Goal: Information Seeking & Learning: Learn about a topic

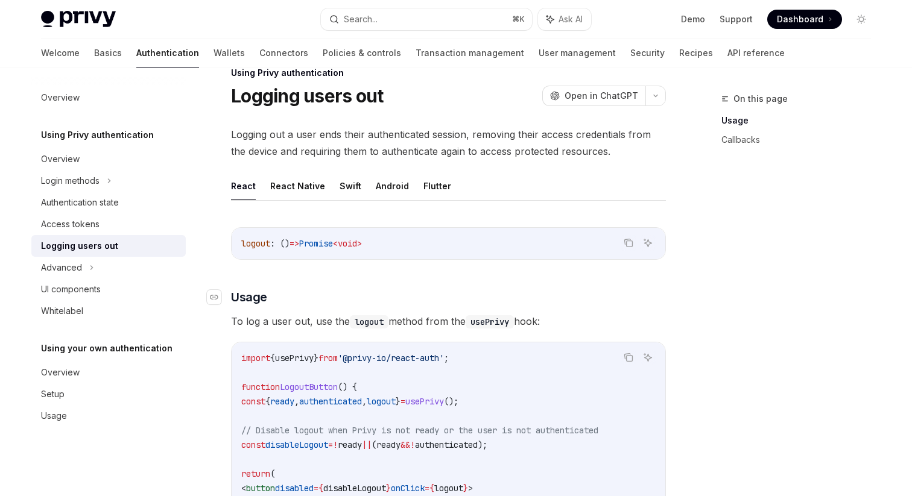
scroll to position [27, 0]
click at [86, 173] on div "Login methods" at bounding box center [108, 181] width 154 height 22
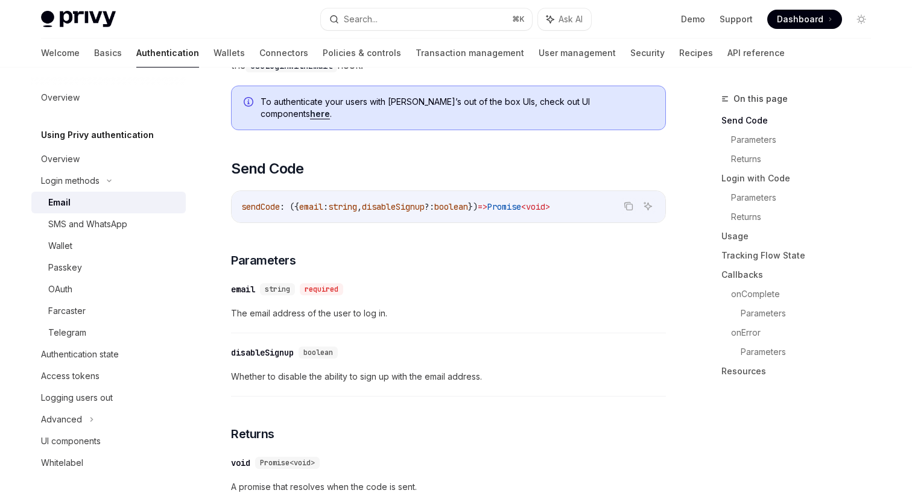
scroll to position [288, 0]
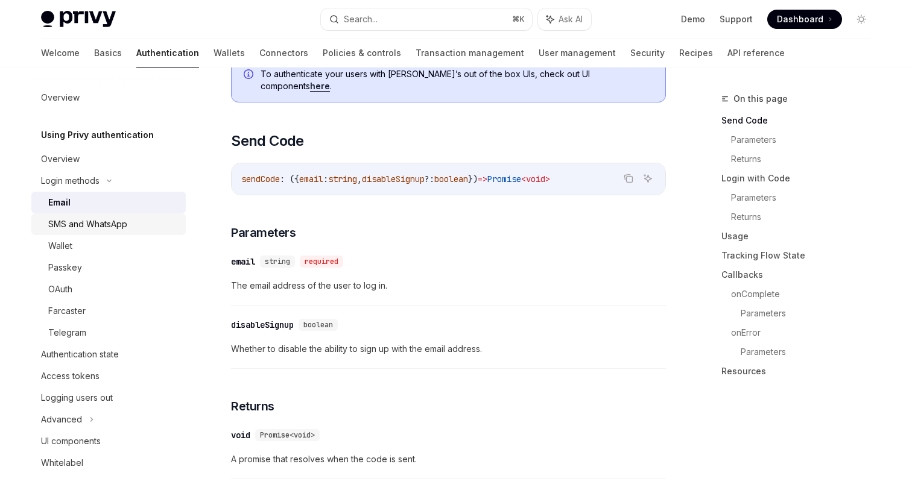
click at [75, 221] on div "SMS and WhatsApp" at bounding box center [87, 224] width 79 height 14
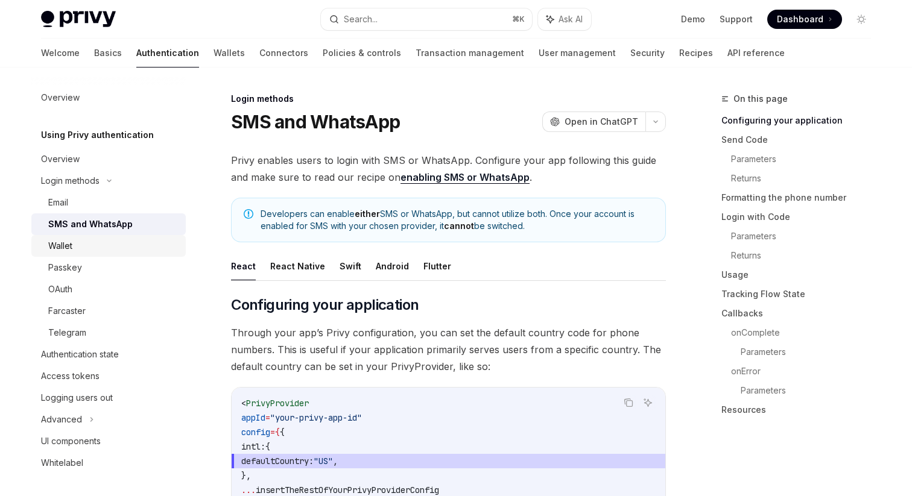
click at [69, 243] on div "Wallet" at bounding box center [60, 246] width 24 height 14
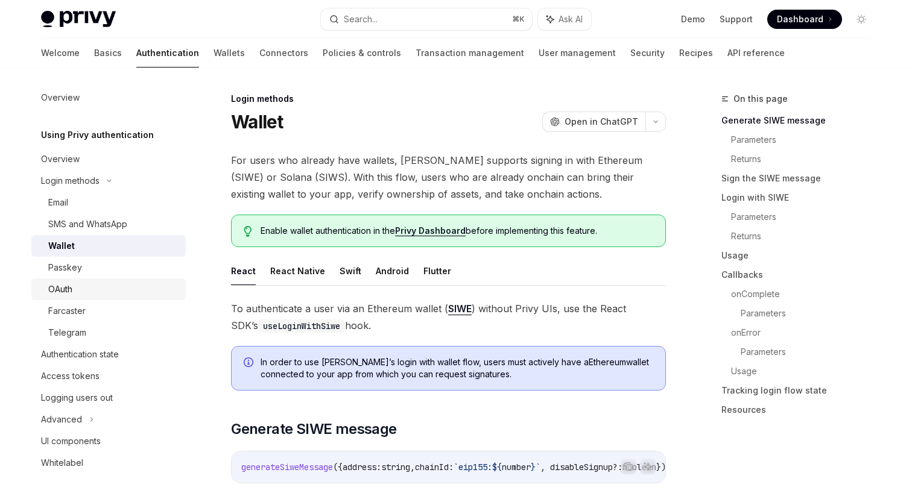
click at [87, 286] on div "OAuth" at bounding box center [113, 289] width 130 height 14
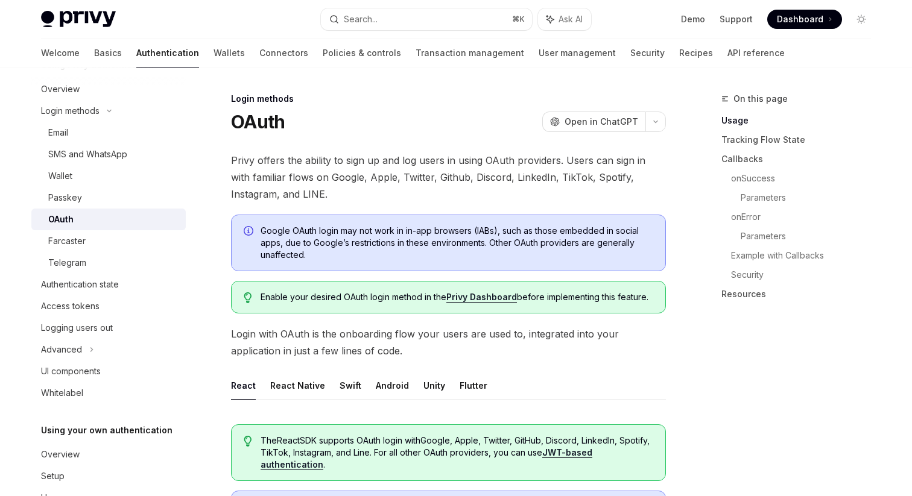
scroll to position [107, 0]
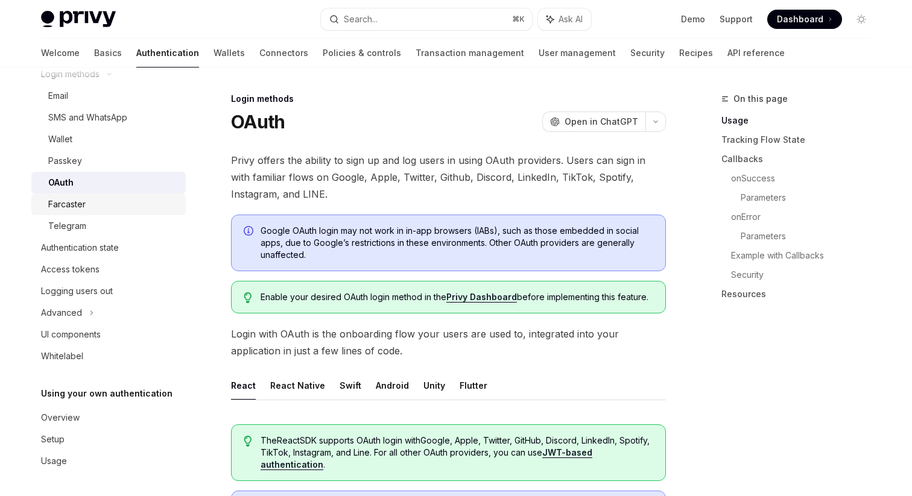
click at [84, 204] on div "Farcaster" at bounding box center [66, 204] width 37 height 14
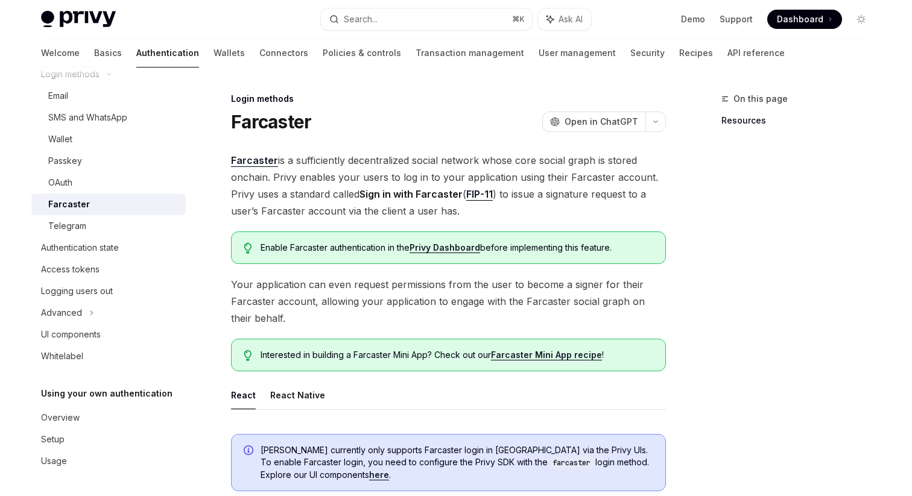
scroll to position [194, 0]
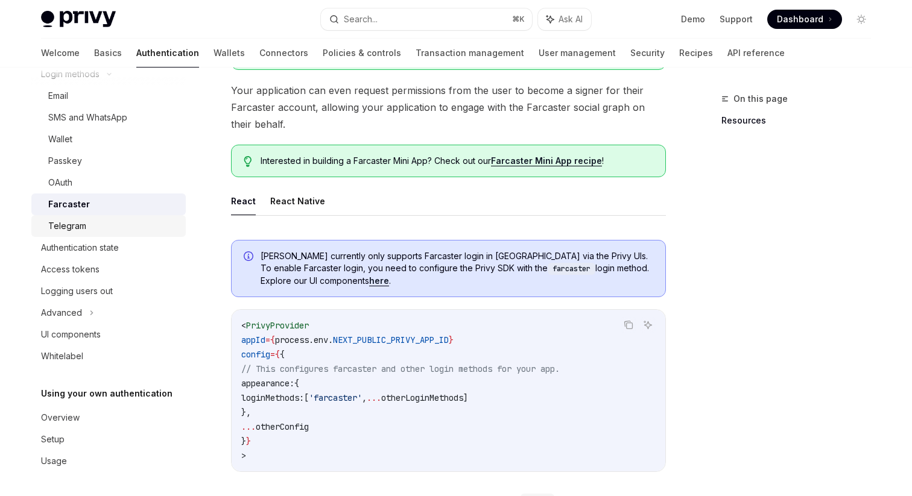
click at [78, 225] on div "Telegram" at bounding box center [67, 226] width 38 height 14
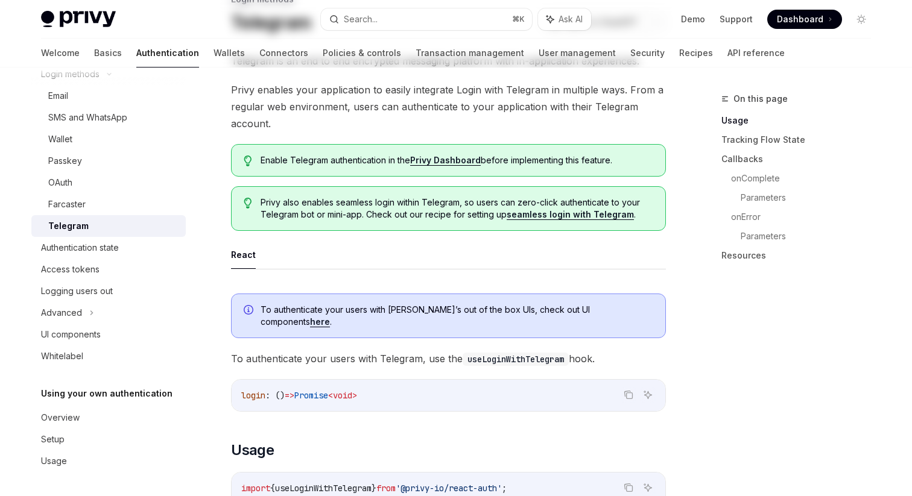
scroll to position [117, 0]
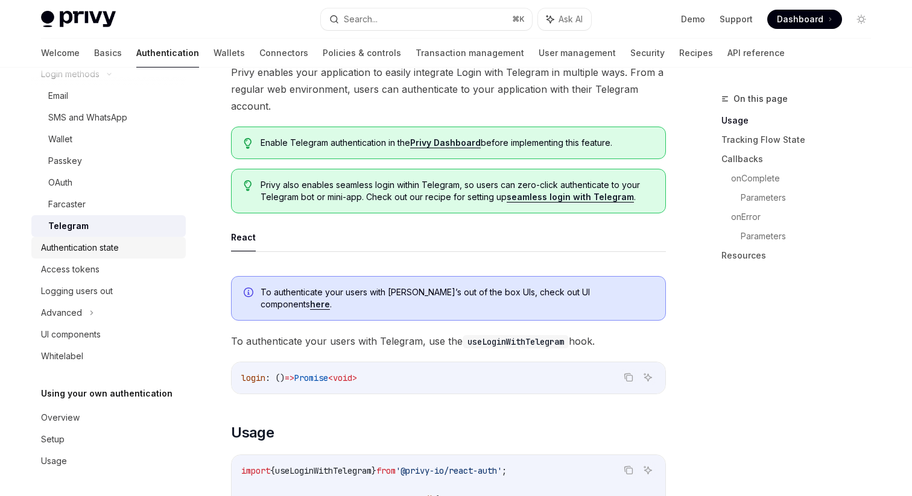
click at [77, 249] on div "Authentication state" at bounding box center [80, 248] width 78 height 14
type textarea "*"
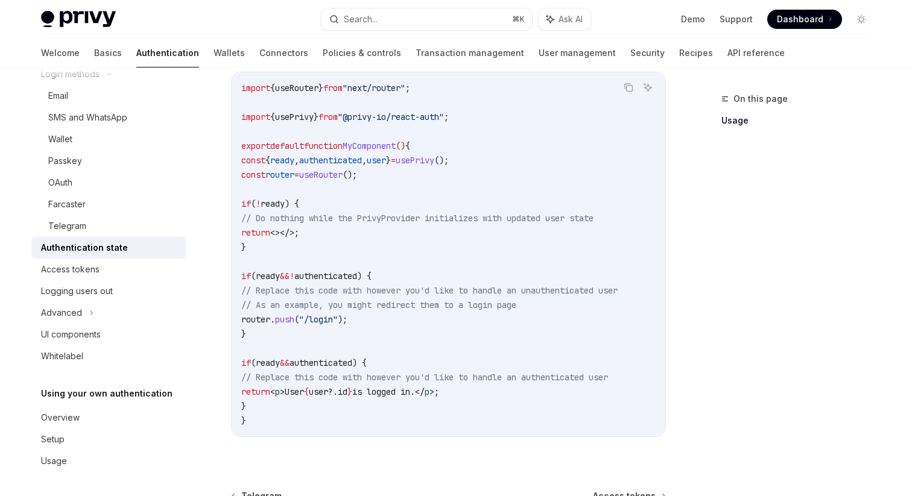
scroll to position [393, 0]
